Goal: Information Seeking & Learning: Learn about a topic

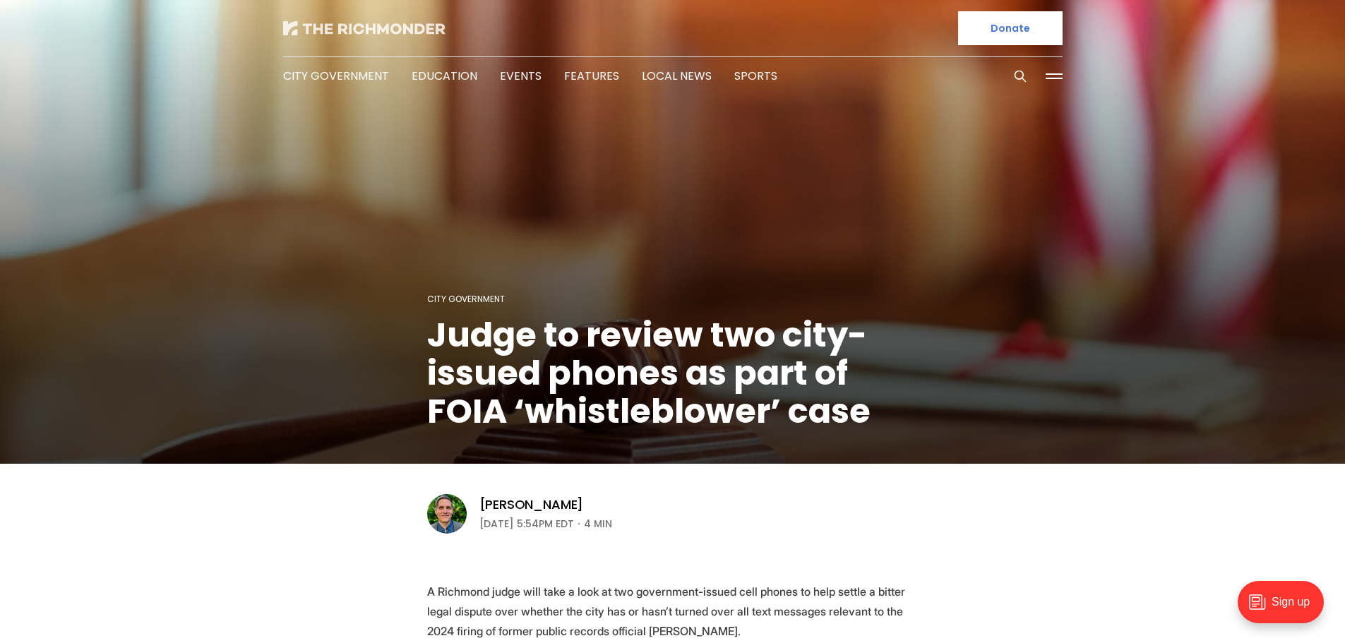
click at [378, 30] on img at bounding box center [364, 28] width 162 height 14
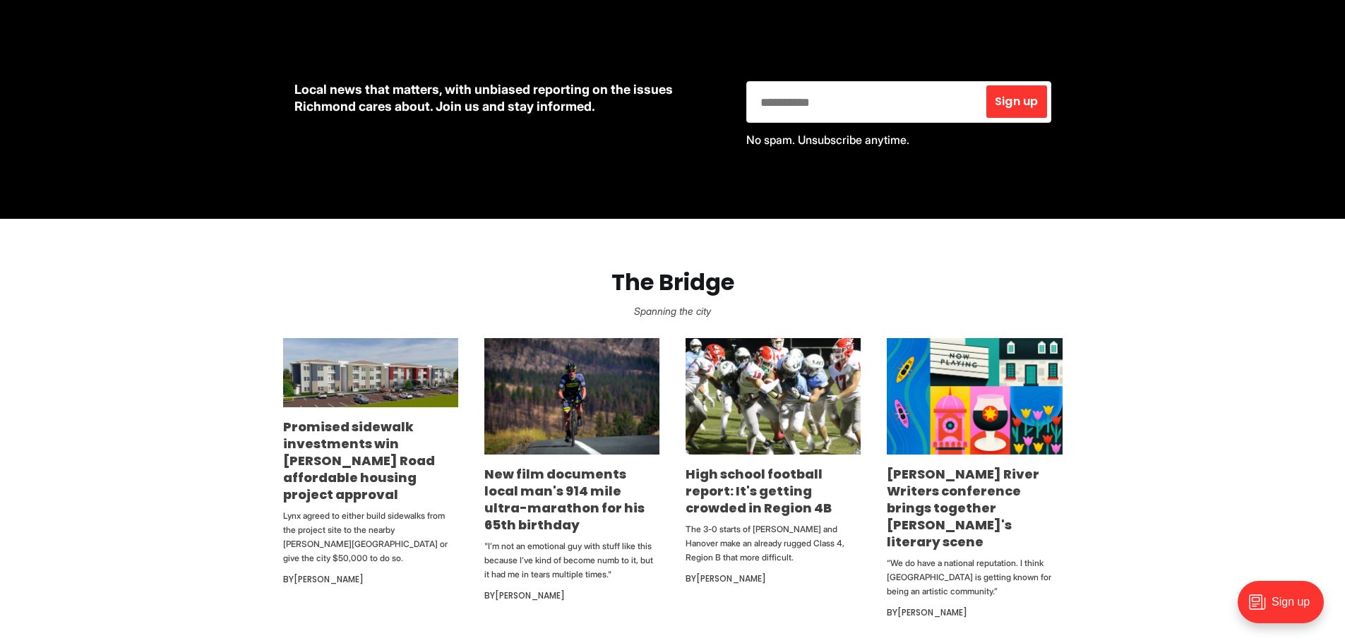
scroll to position [635, 0]
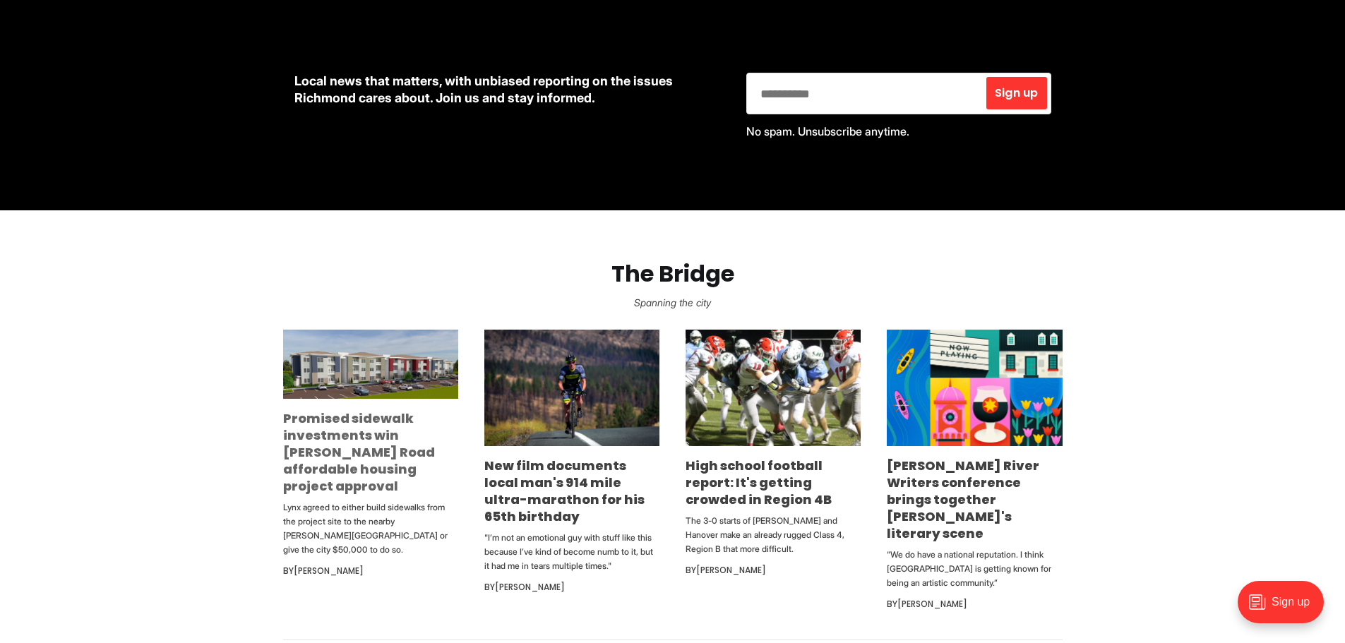
click at [323, 450] on link "Promised sidewalk investments win [PERSON_NAME] Road affordable housing project…" at bounding box center [359, 451] width 152 height 85
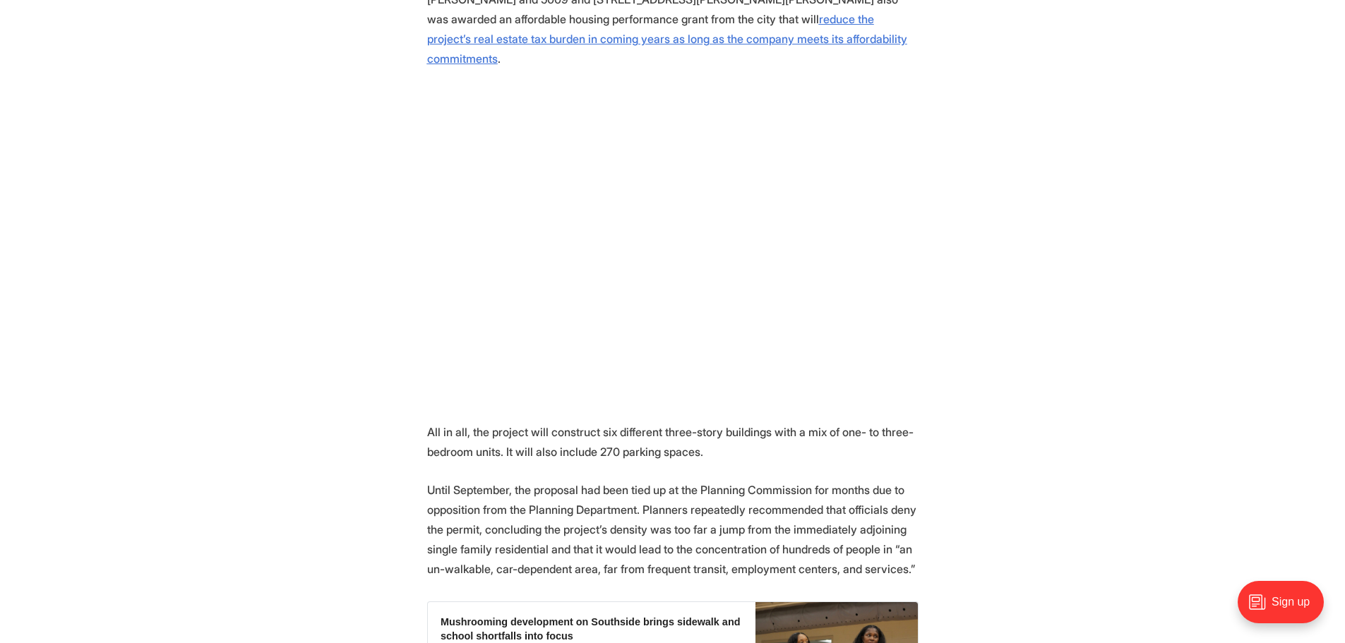
scroll to position [847, 0]
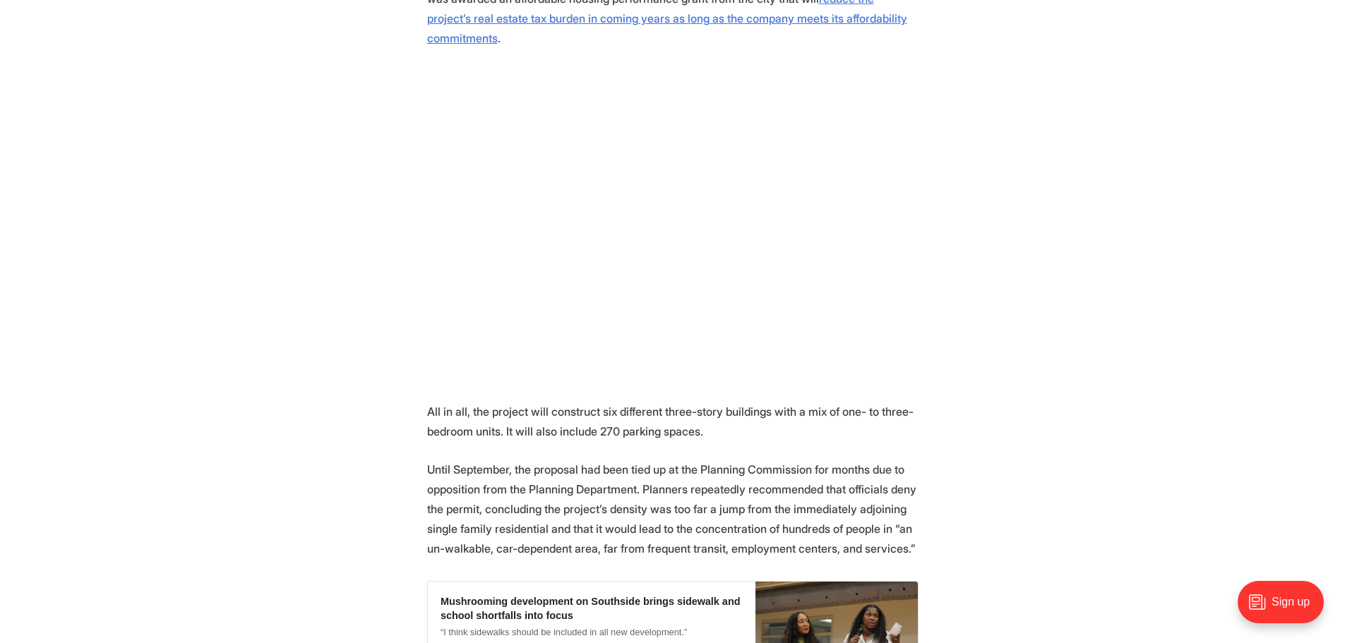
drag, startPoint x: 709, startPoint y: 358, endPoint x: 426, endPoint y: 344, distance: 283.4
click at [427, 402] on p "All in all, the project will construct six different three-story buildings with…" at bounding box center [672, 422] width 491 height 40
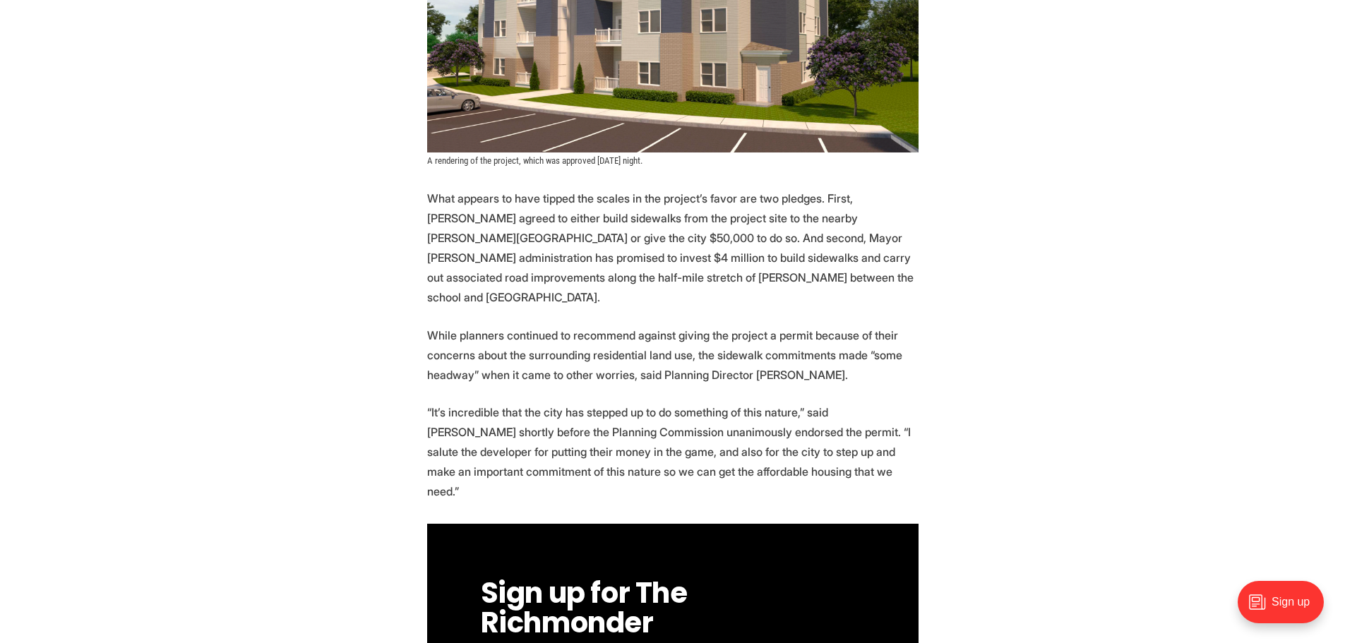
scroll to position [1977, 0]
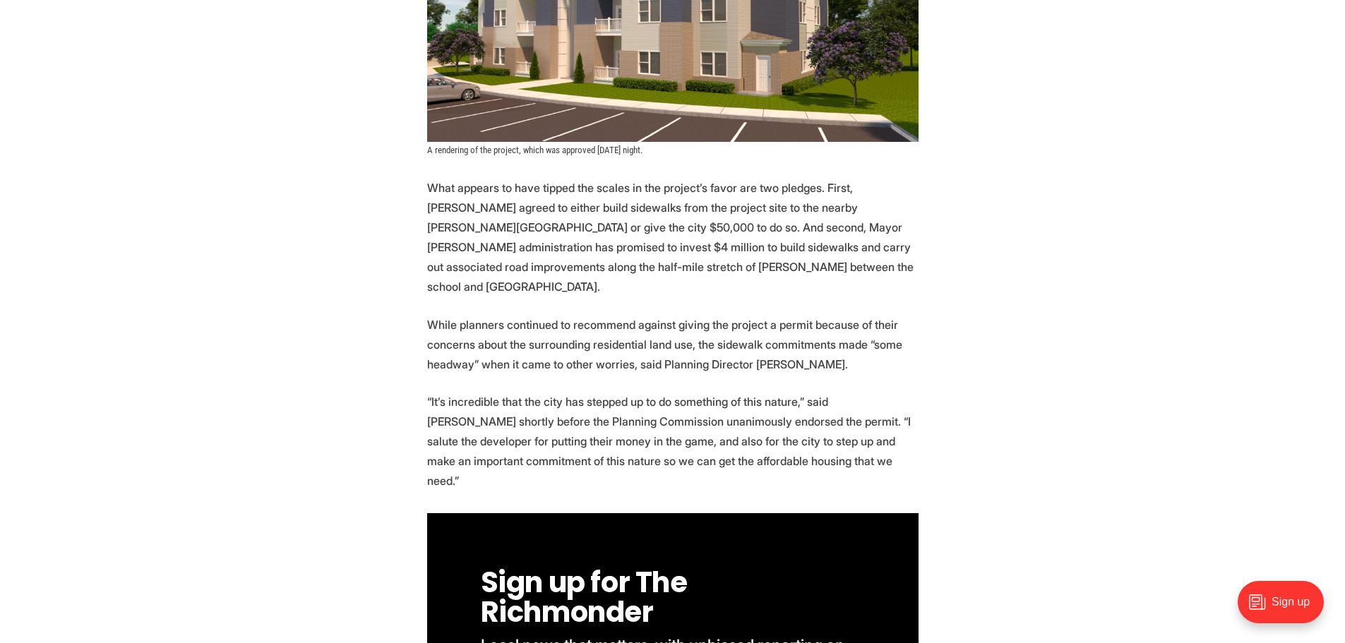
click at [687, 392] on p "“It’s incredible that the city has stepped up to do something of this nature,” …" at bounding box center [672, 441] width 491 height 99
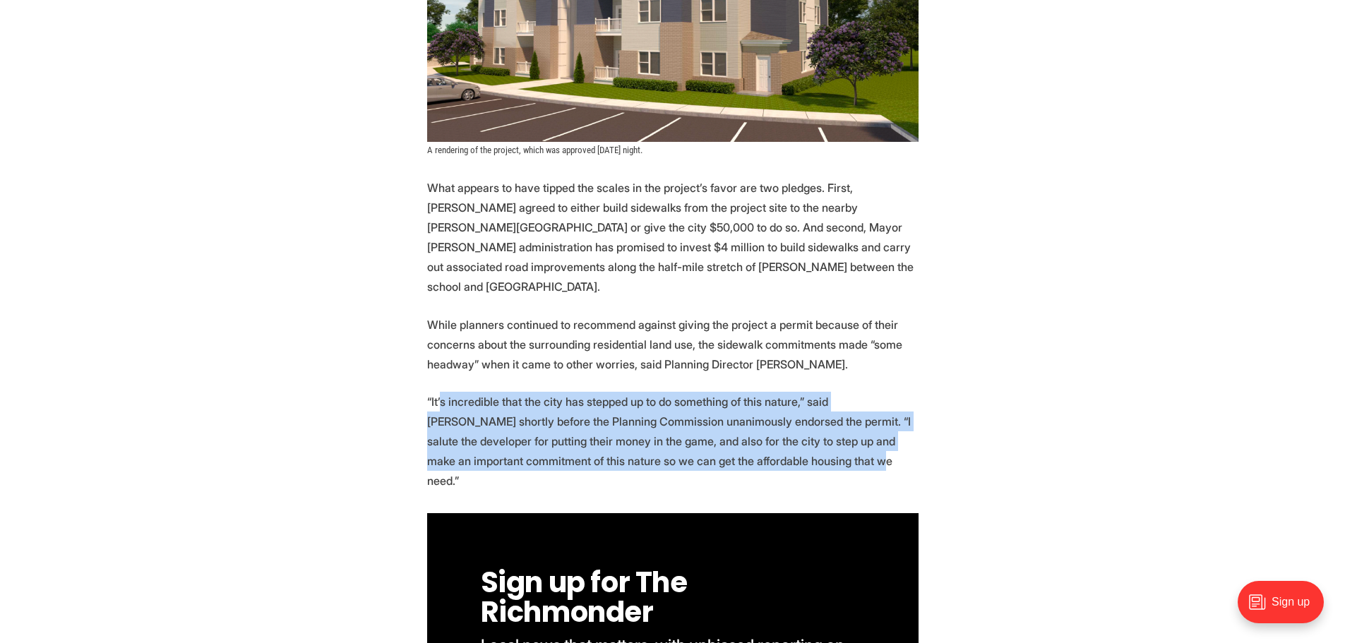
drag, startPoint x: 865, startPoint y: 350, endPoint x: 441, endPoint y: 288, distance: 428.8
click at [441, 392] on p "“It’s incredible that the city has stepped up to do something of this nature,” …" at bounding box center [672, 441] width 491 height 99
click at [440, 392] on p "“It’s incredible that the city has stepped up to do something of this nature,” …" at bounding box center [672, 441] width 491 height 99
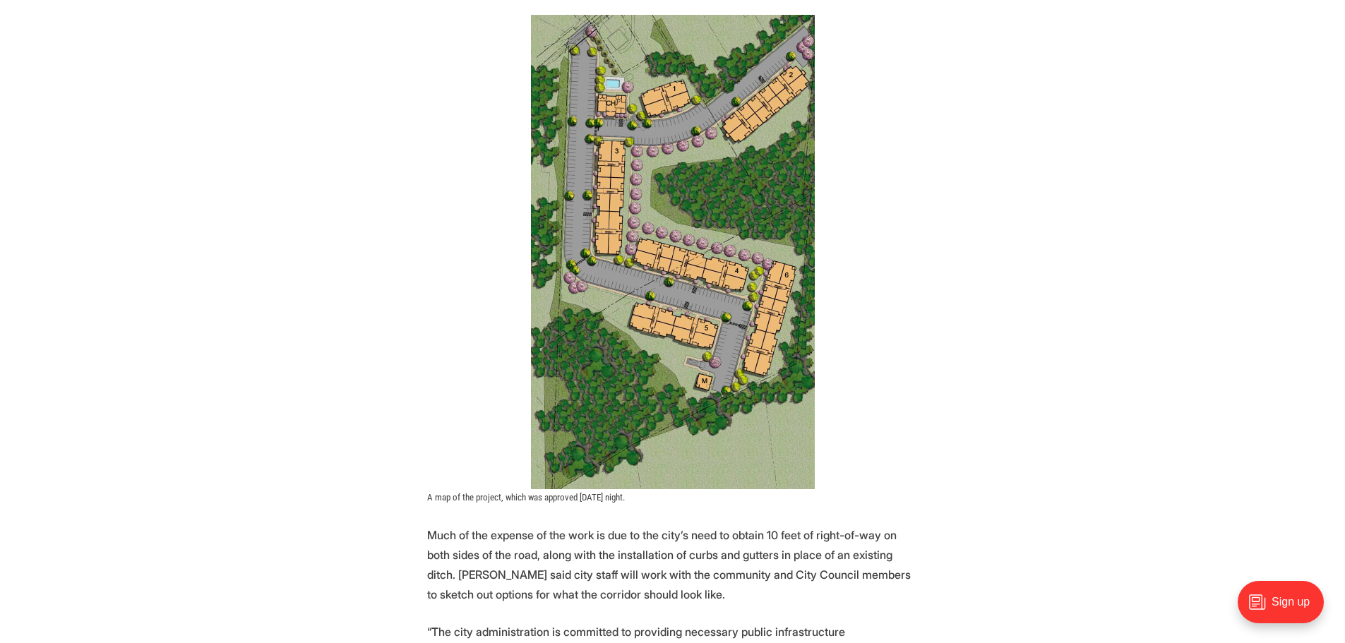
scroll to position [2894, 0]
